Goal: Task Accomplishment & Management: Manage account settings

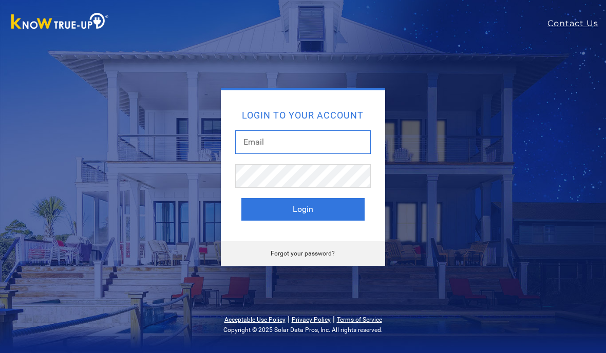
click at [368, 136] on input "text" at bounding box center [303, 142] width 136 height 24
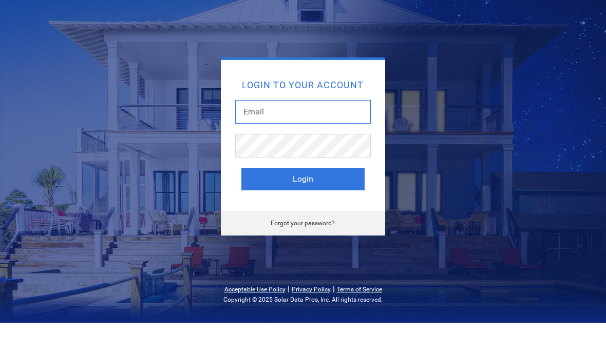
type input "[PERSON_NAME][EMAIL_ADDRESS][PERSON_NAME][DOMAIN_NAME]"
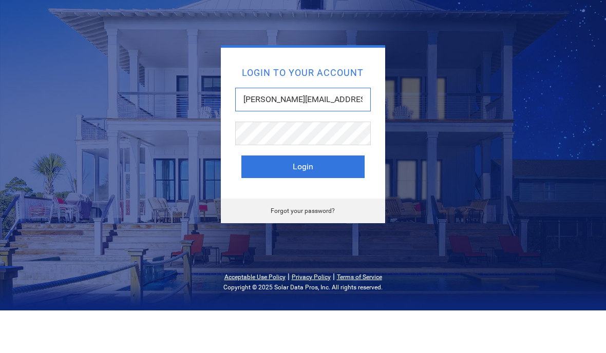
click at [302, 198] on button "Login" at bounding box center [302, 209] width 123 height 23
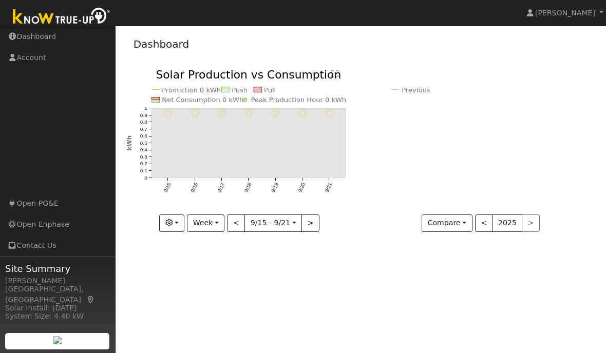
click at [594, 20] on link "[PERSON_NAME]" at bounding box center [565, 13] width 82 height 26
click at [570, 109] on link "Log Out" at bounding box center [563, 111] width 84 height 14
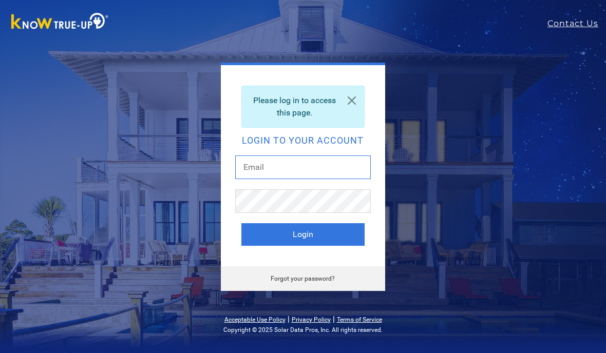
click at [349, 167] on input "text" at bounding box center [303, 168] width 136 height 24
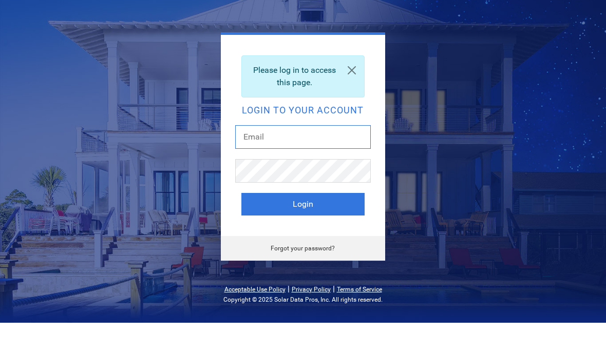
type input "reagan.chris@gmail.com"
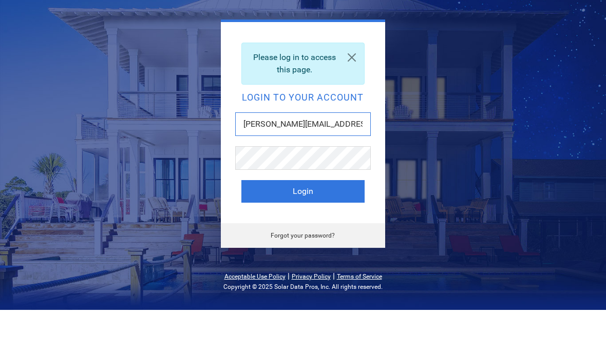
click at [341, 223] on button "Login" at bounding box center [302, 234] width 123 height 23
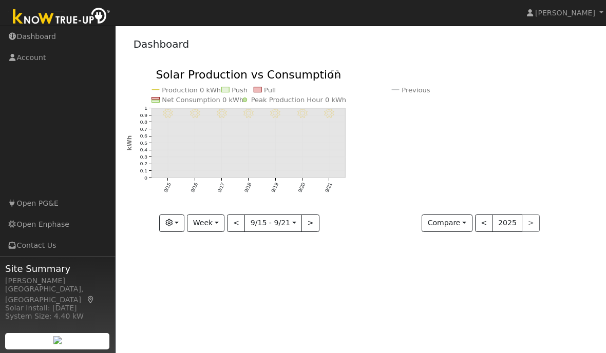
click at [34, 214] on link "Open PG&E" at bounding box center [57, 203] width 115 height 21
